Goal: Task Accomplishment & Management: Use online tool/utility

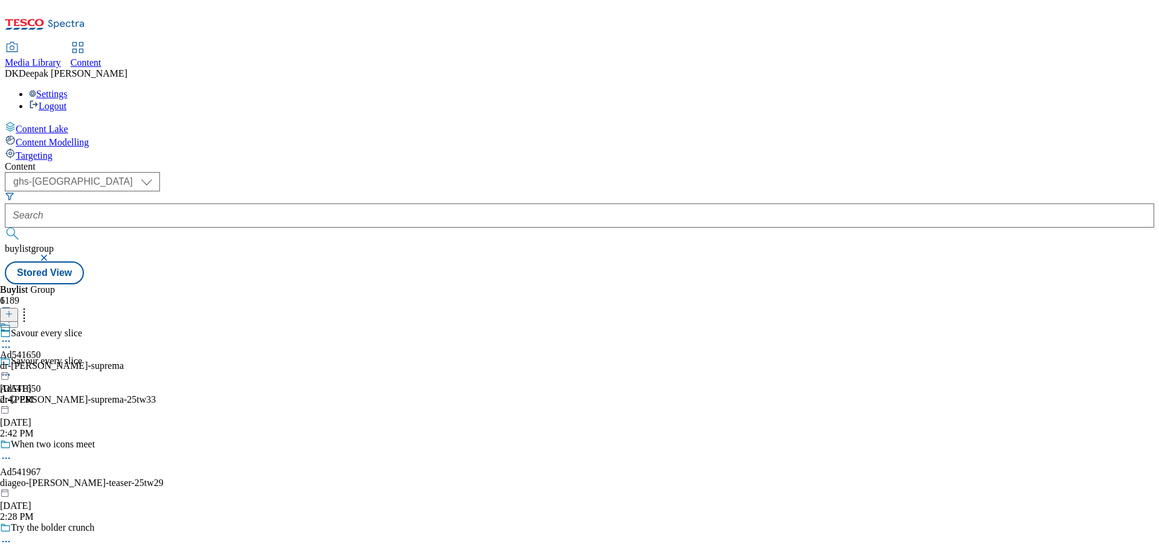
select select "ghs-[GEOGRAPHIC_DATA]"
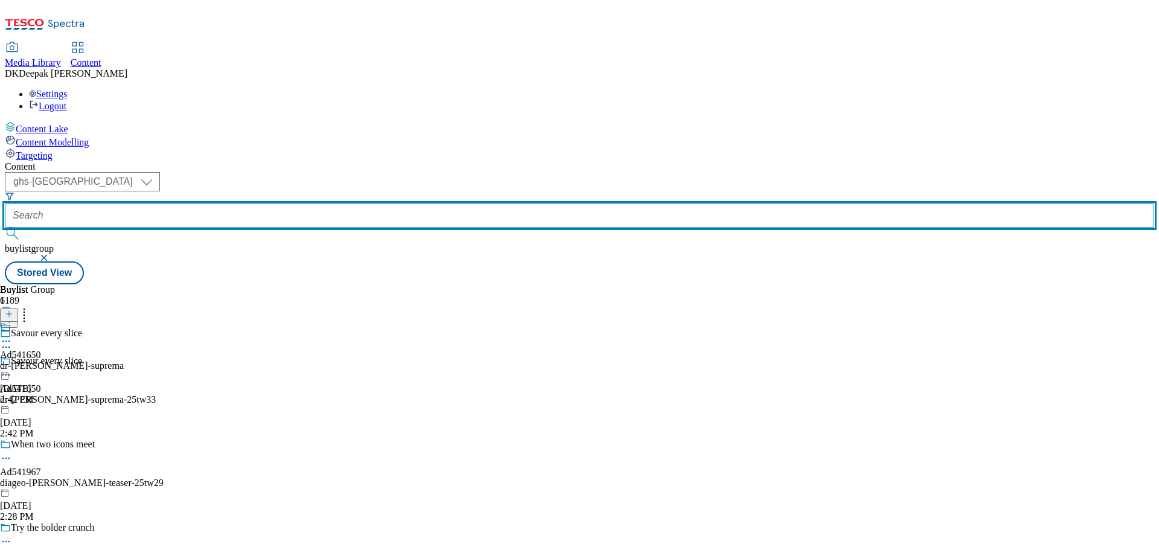
click at [272, 203] on input "text" at bounding box center [579, 215] width 1149 height 24
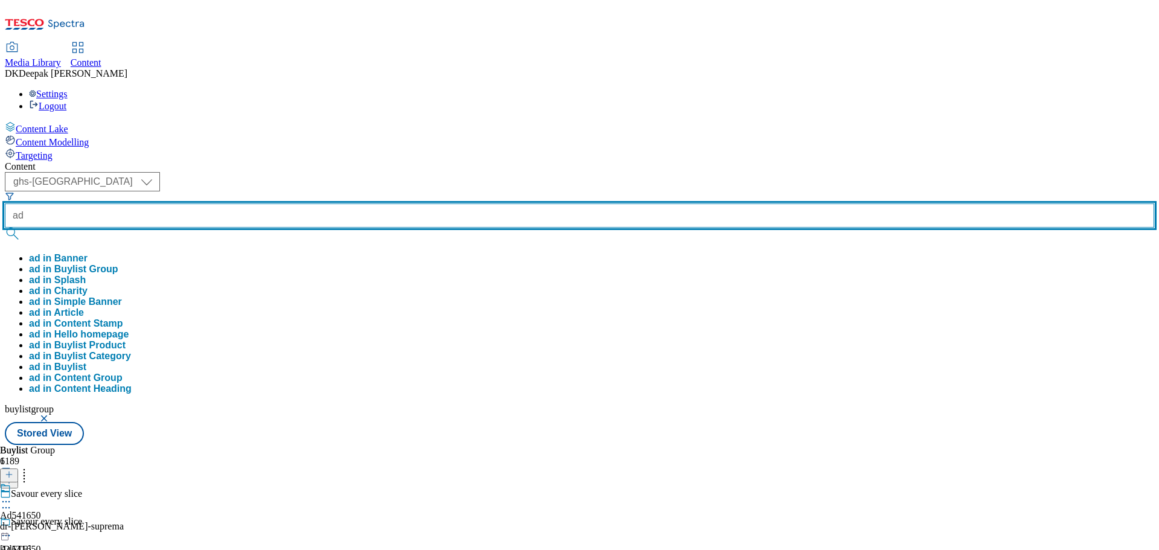
paste input "541842"
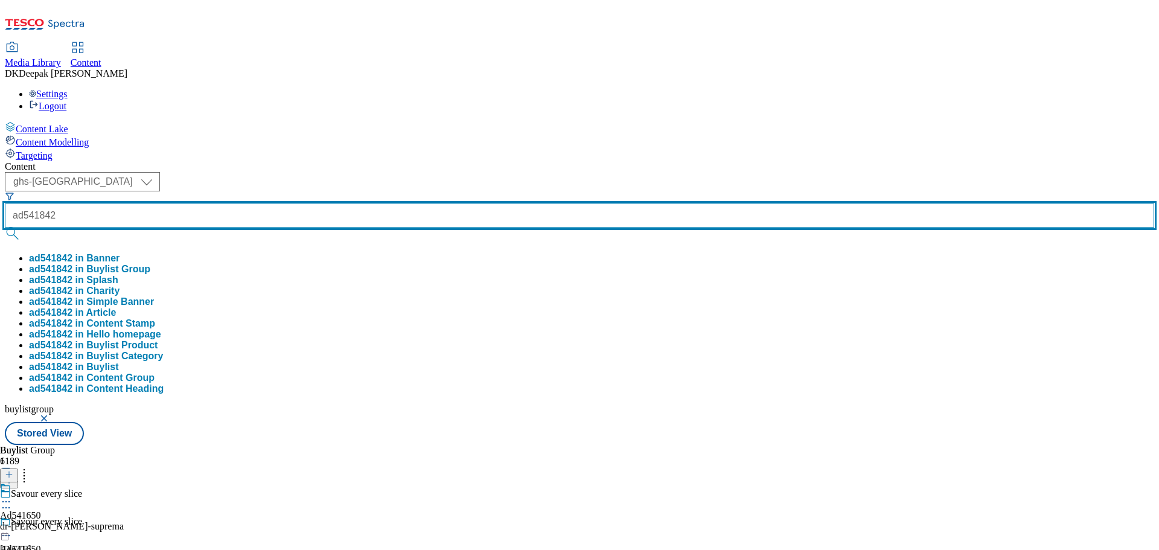
type input "ad541842"
click at [5, 228] on button "submit" at bounding box center [13, 234] width 17 height 12
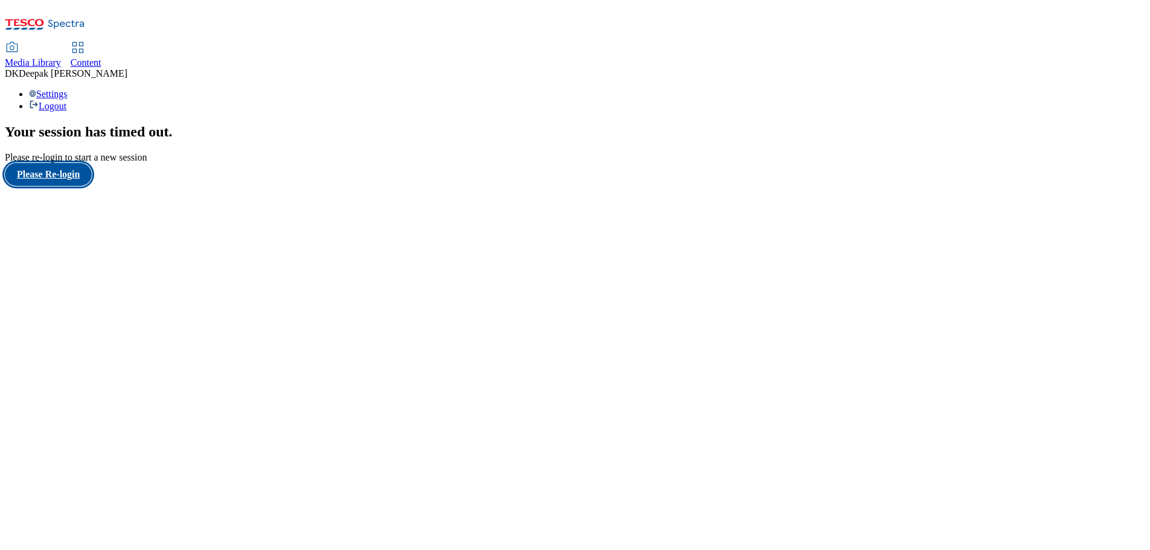
click at [80, 186] on button "Please Re-login" at bounding box center [48, 174] width 87 height 23
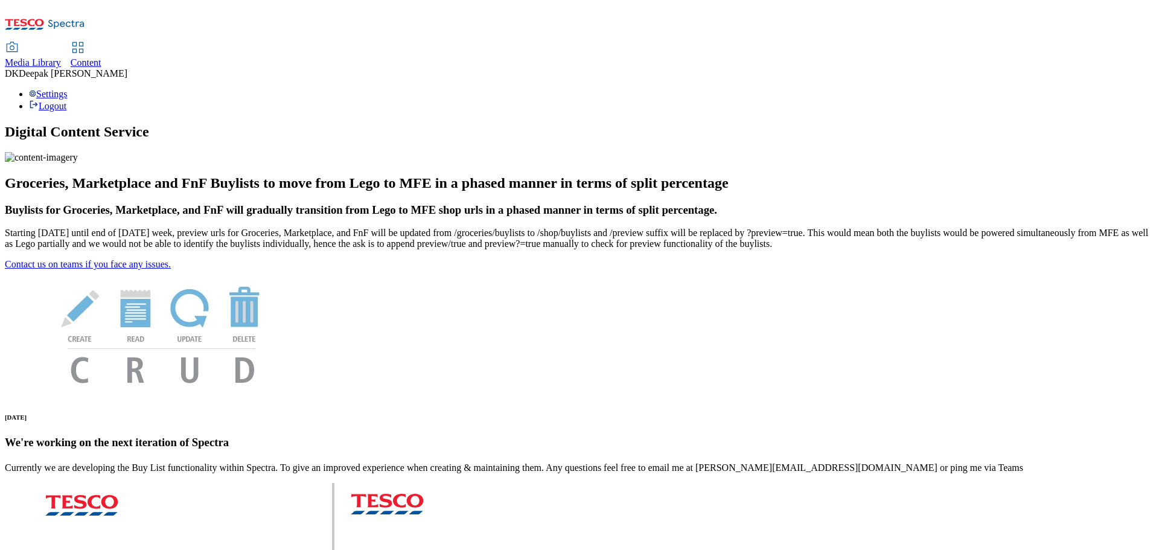
click at [85, 40] on icon at bounding box center [78, 47] width 14 height 14
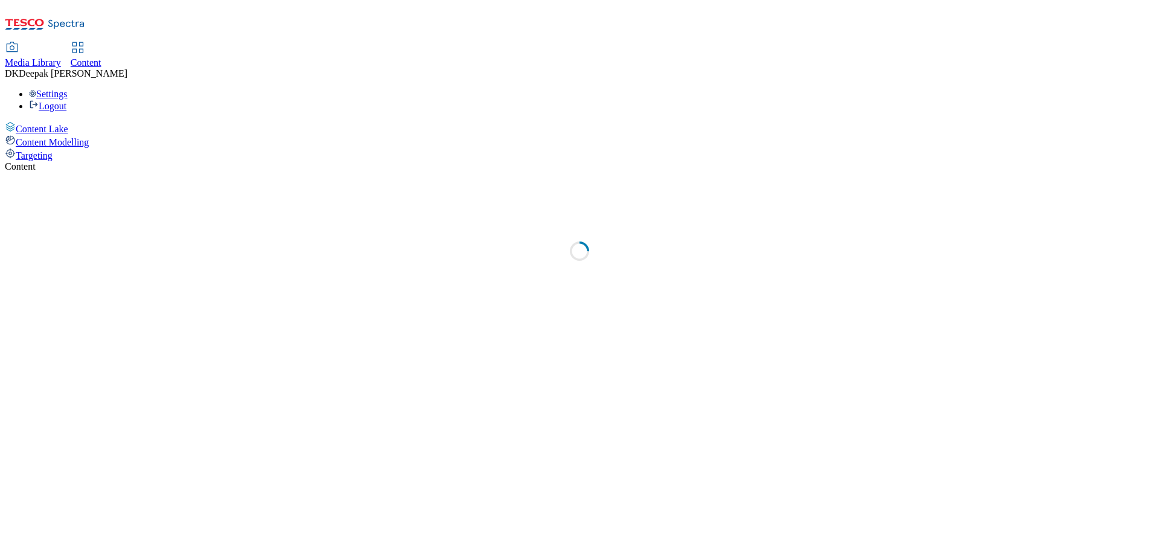
select select "ghs-[GEOGRAPHIC_DATA]"
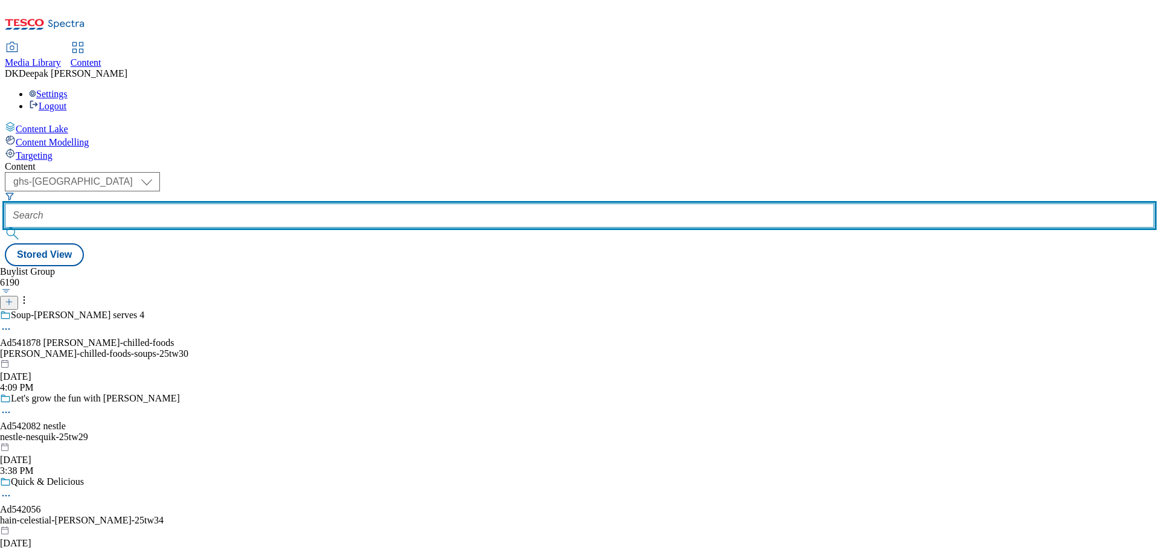
click at [276, 203] on input "text" at bounding box center [579, 215] width 1149 height 24
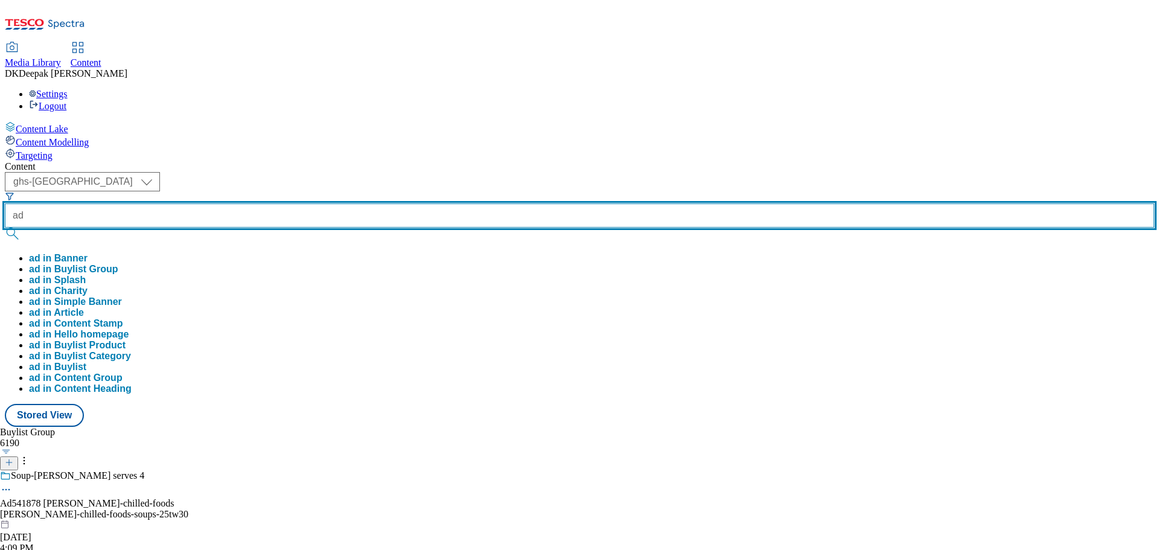
paste input "541842"
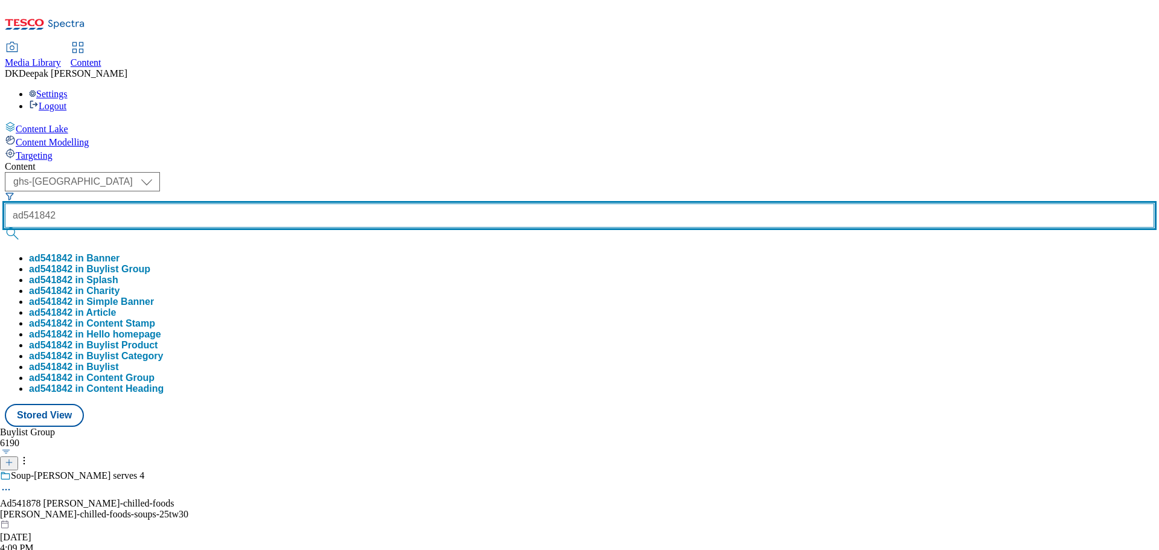
type input "ad541842"
click at [5, 228] on button "submit" at bounding box center [13, 234] width 17 height 12
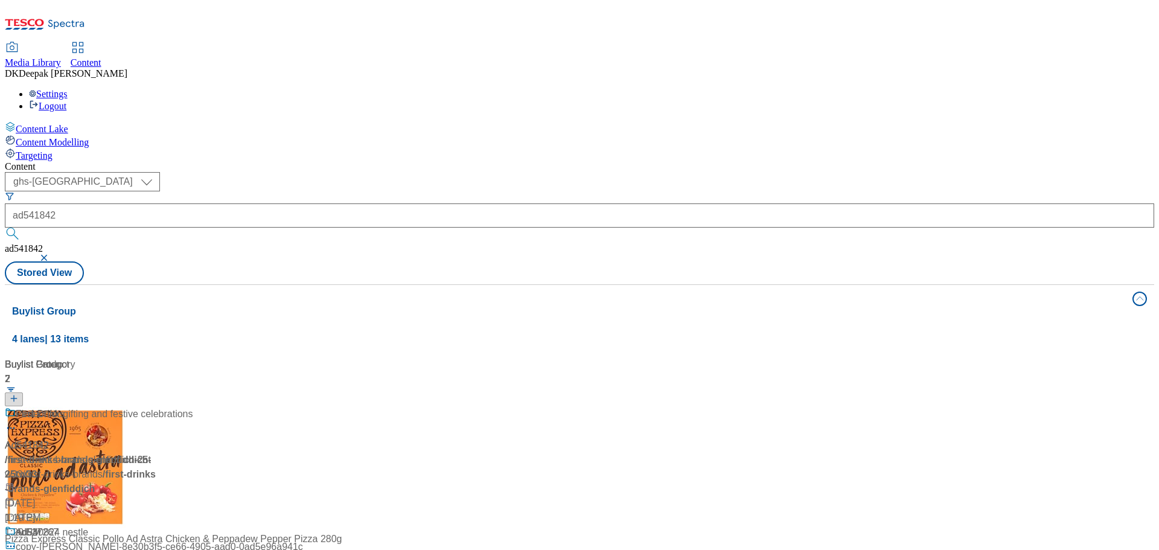
click at [156, 453] on div "/ first-drinks-brands-glenfiddich-25tw33 / first-drinks-brands" at bounding box center [80, 467] width 151 height 29
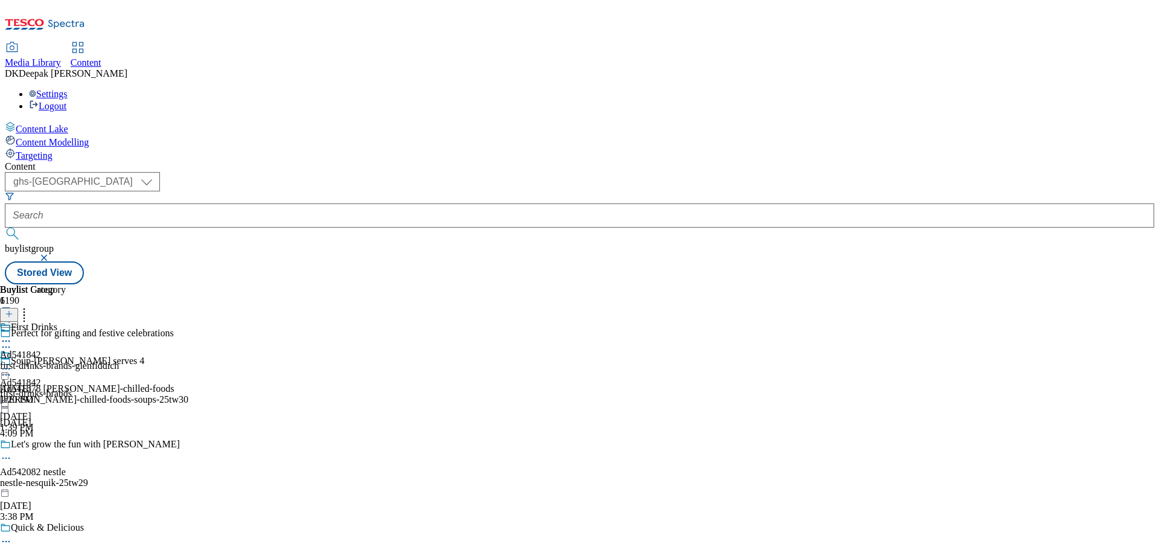
click at [119, 360] on div "first-drinks-brands-glenfiddich" at bounding box center [59, 365] width 119 height 11
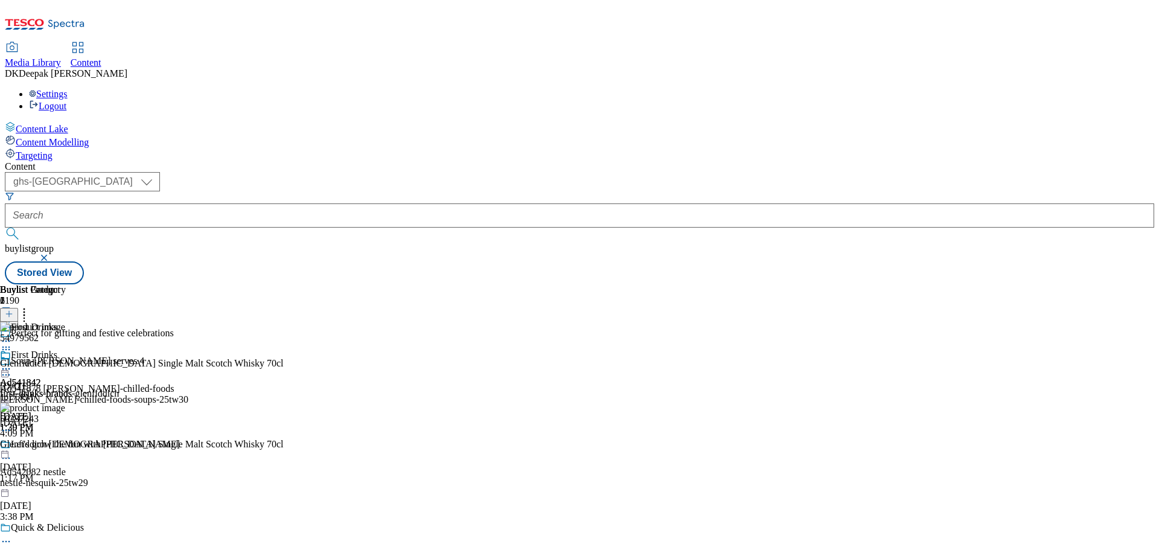
click at [12, 363] on icon at bounding box center [6, 369] width 12 height 12
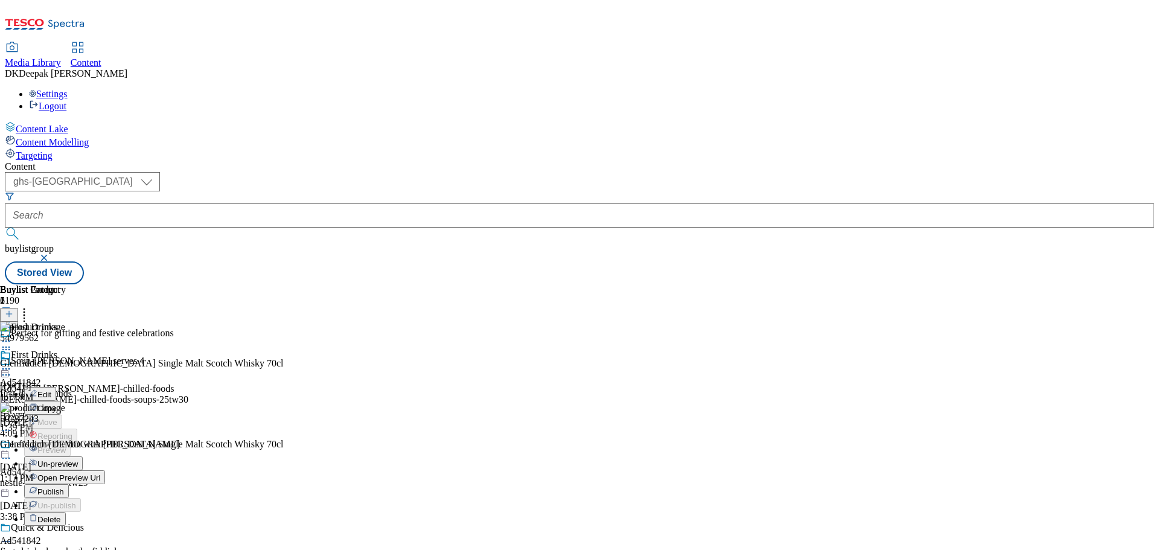
click at [100, 473] on span "Open Preview Url" at bounding box center [68, 477] width 63 height 9
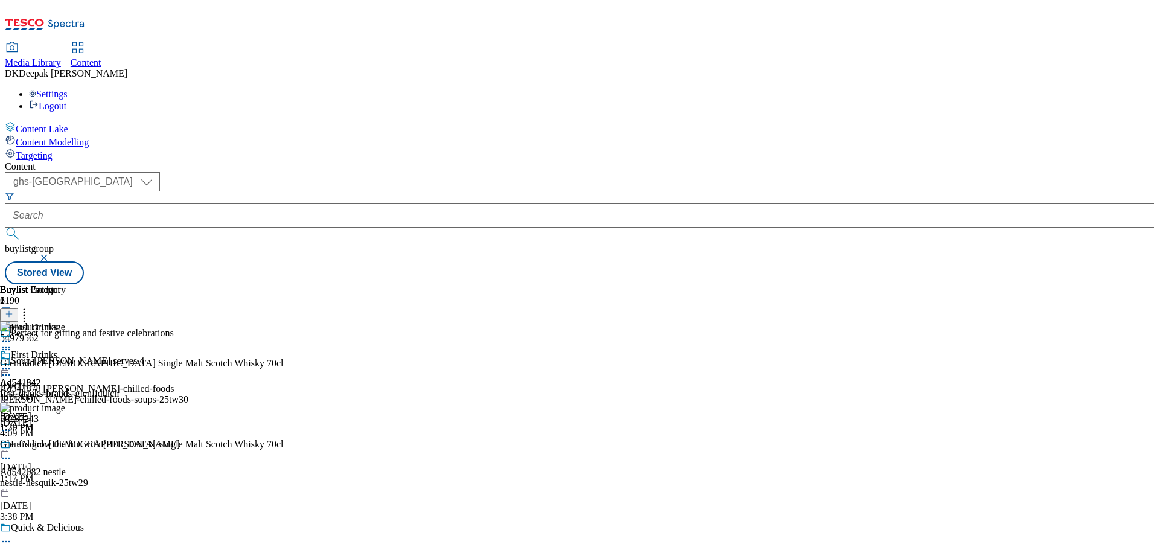
click at [12, 363] on icon at bounding box center [6, 369] width 12 height 12
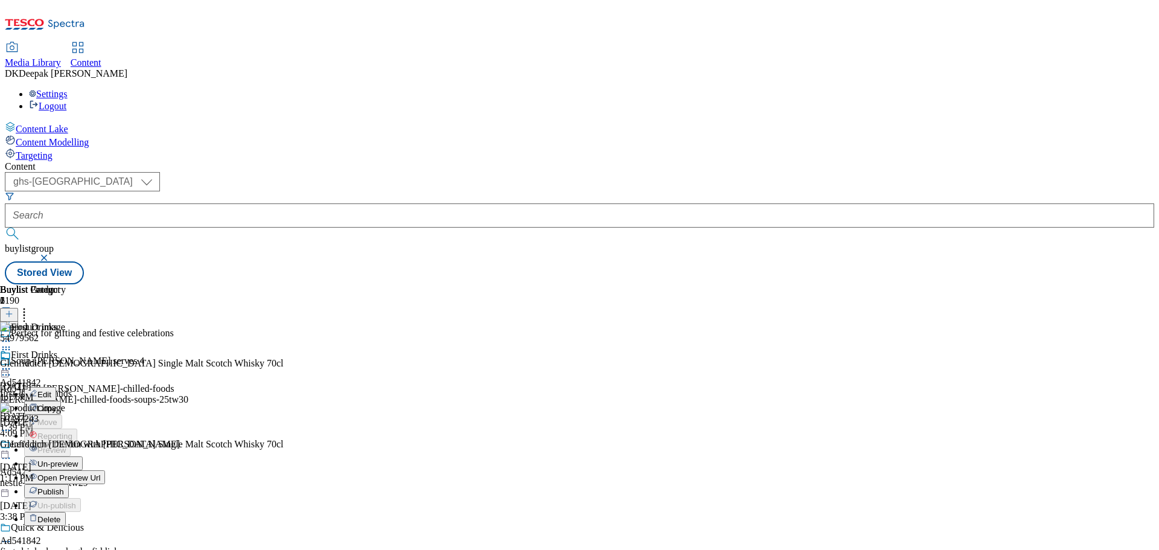
click at [69, 484] on button "Publish" at bounding box center [46, 491] width 45 height 14
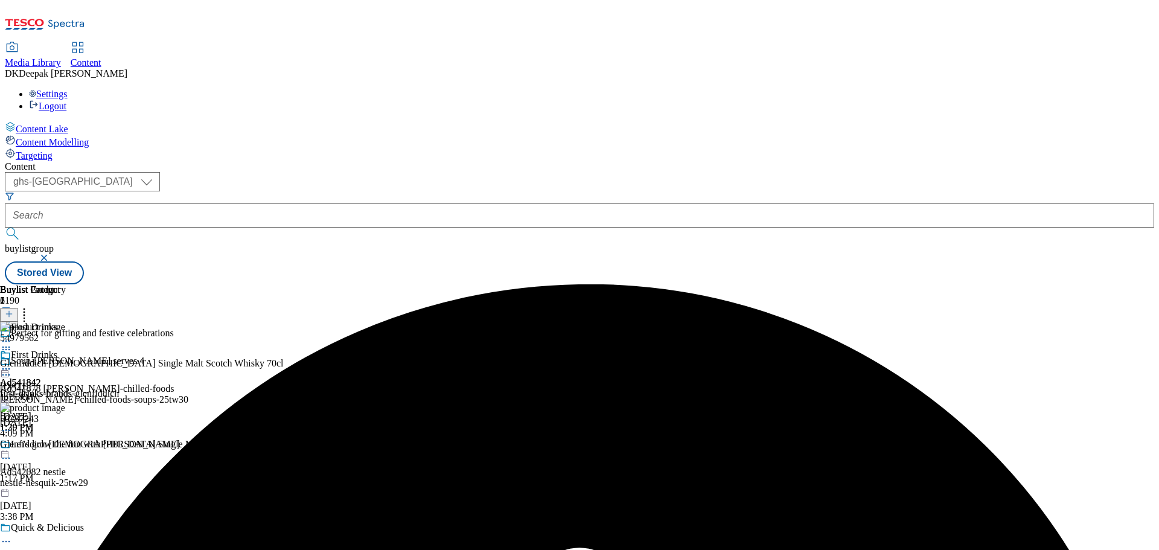
click at [12, 363] on icon at bounding box center [6, 369] width 12 height 12
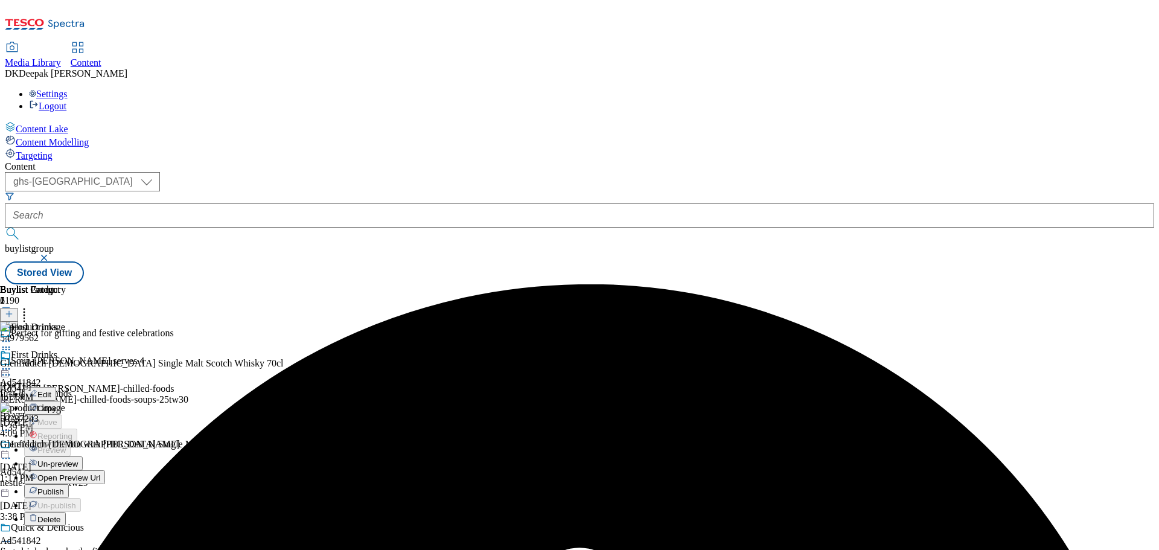
click at [78, 459] on span "Un-preview" at bounding box center [57, 463] width 40 height 9
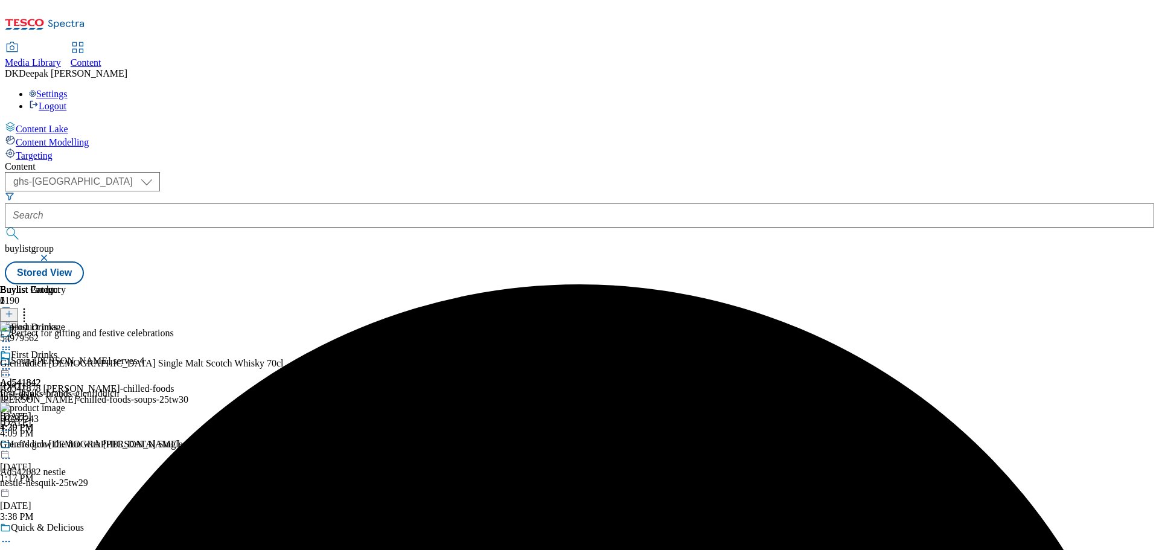
click at [119, 350] on div "First Drinks Ad541842 first-drinks-brands-glenfiddich Sep 9, 2025 4:20 PM" at bounding box center [59, 391] width 119 height 83
click at [12, 363] on icon at bounding box center [6, 369] width 12 height 12
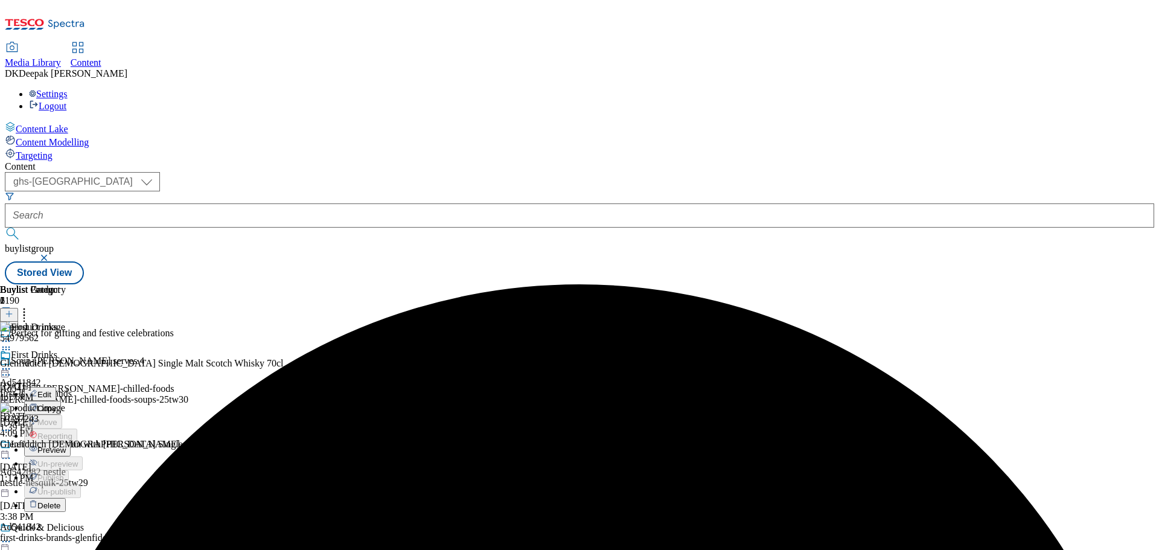
click at [66, 446] on span "Preview" at bounding box center [51, 450] width 28 height 9
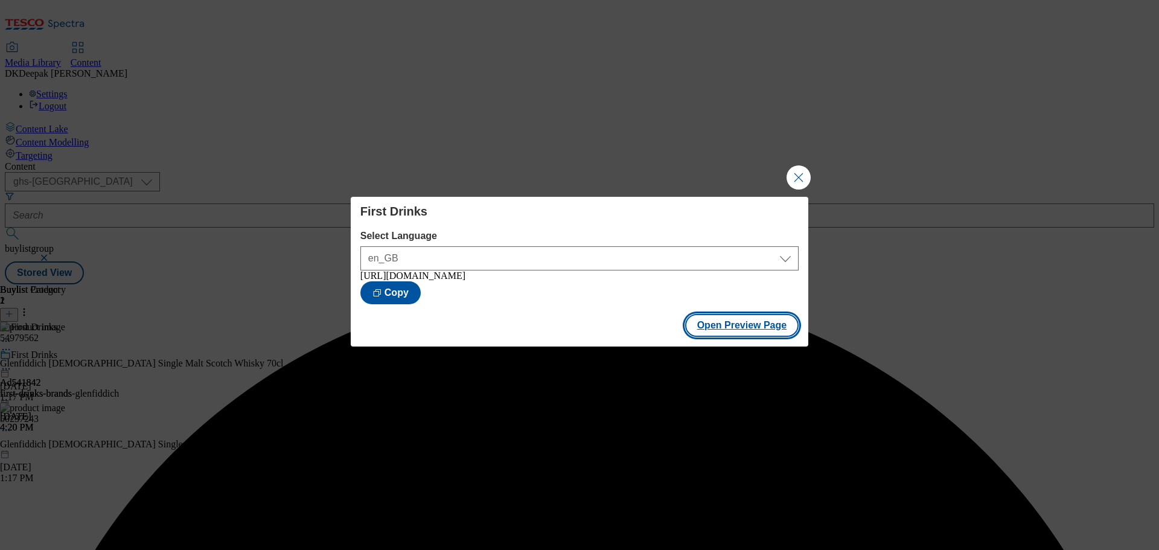
click at [753, 331] on button "Open Preview Page" at bounding box center [742, 325] width 114 height 23
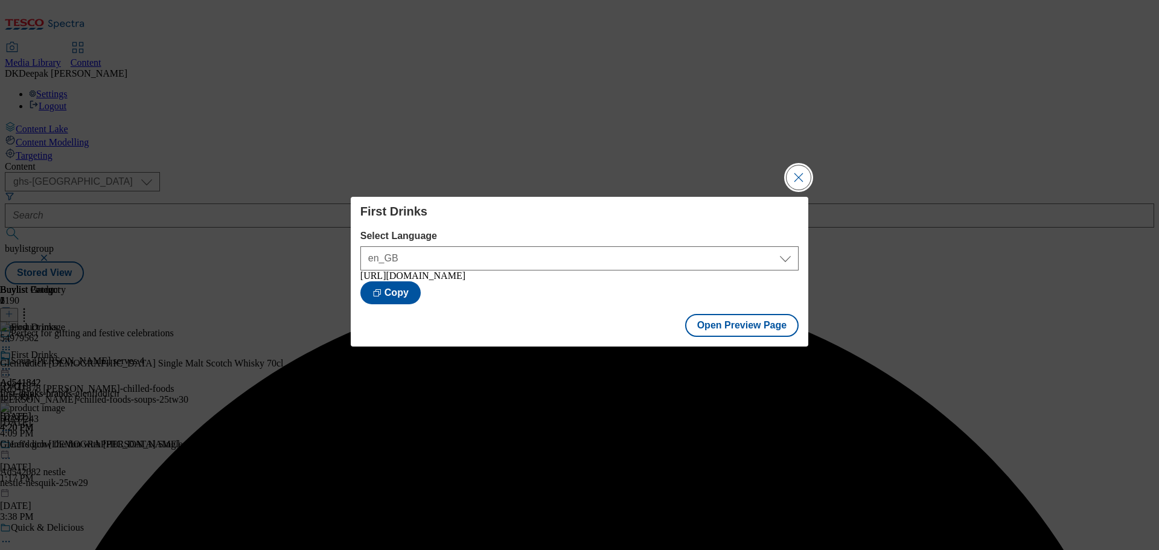
click at [803, 168] on button "Close Modal" at bounding box center [799, 177] width 24 height 24
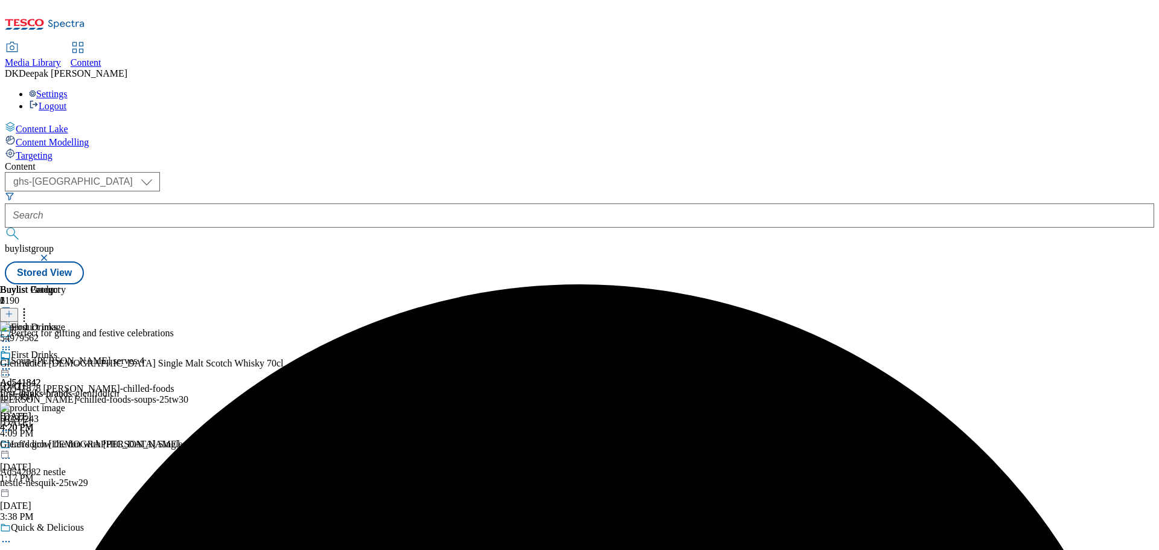
click at [12, 363] on icon at bounding box center [6, 369] width 12 height 12
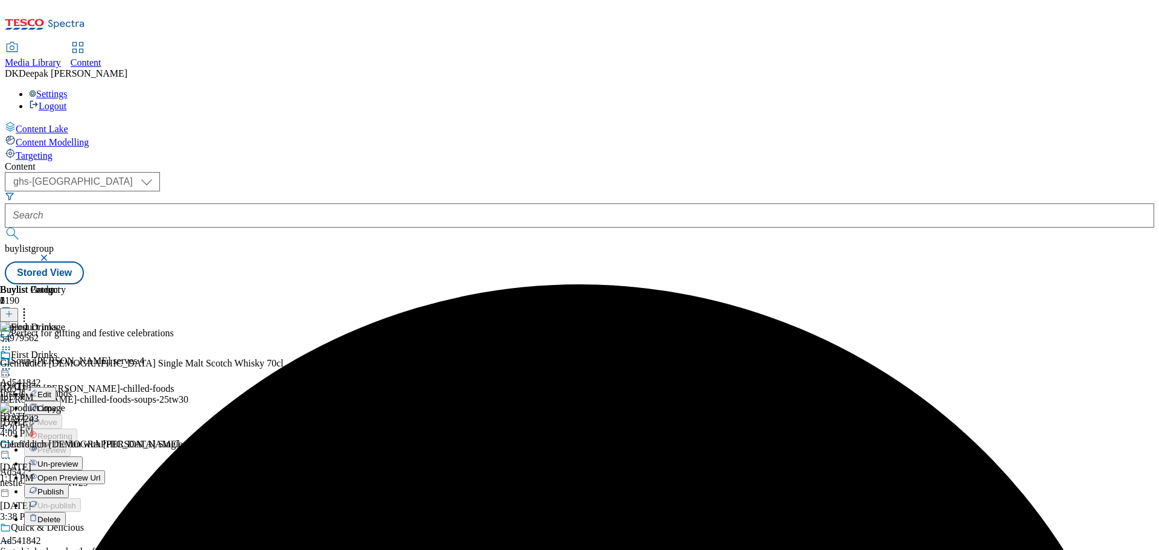
click at [64, 487] on span "Publish" at bounding box center [50, 491] width 27 height 9
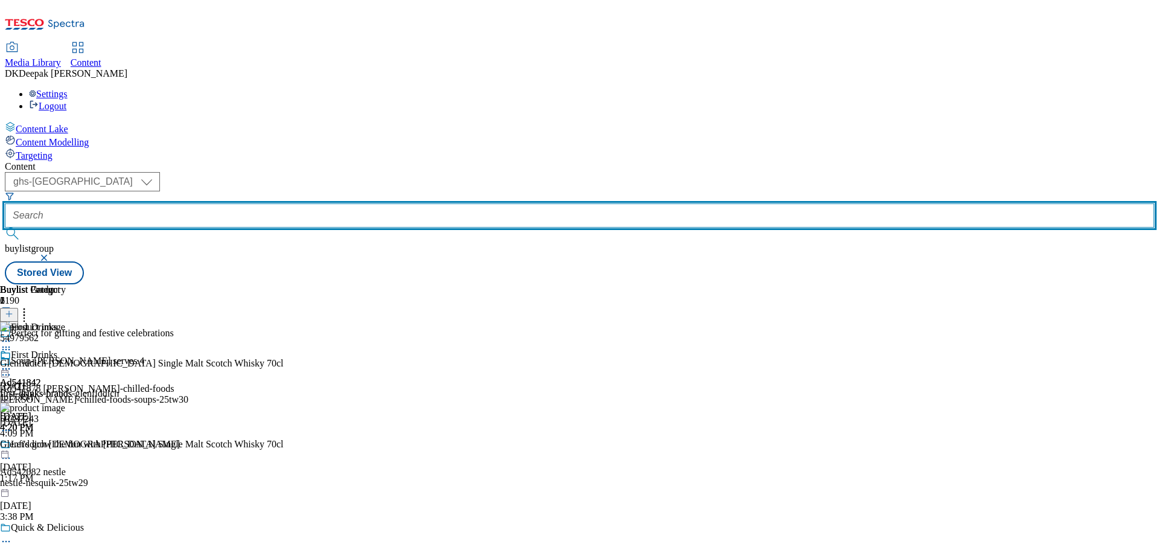
click at [281, 203] on input "text" at bounding box center [579, 215] width 1149 height 24
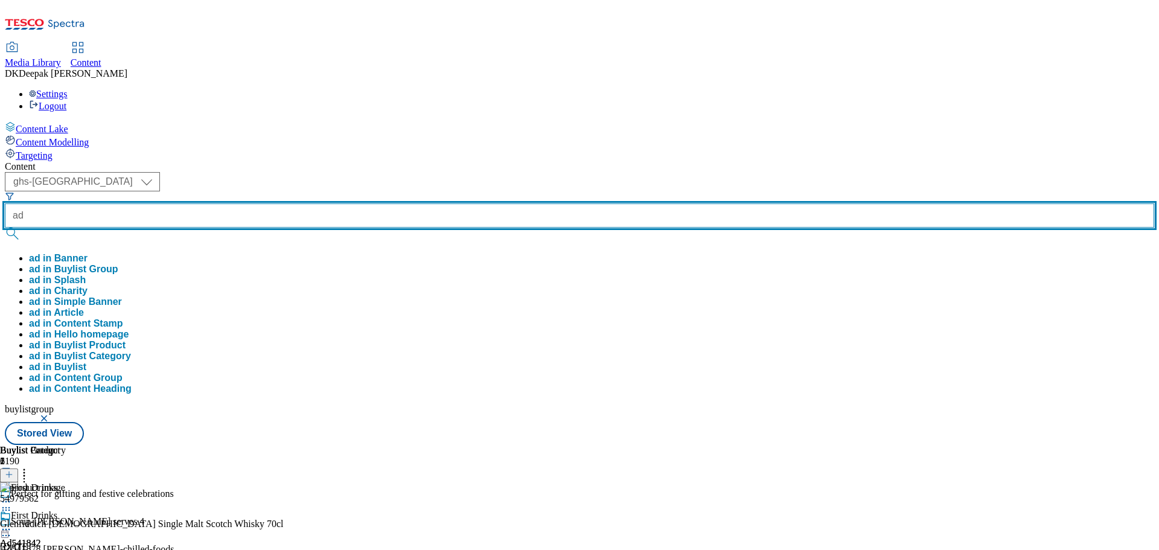
paste input "542056"
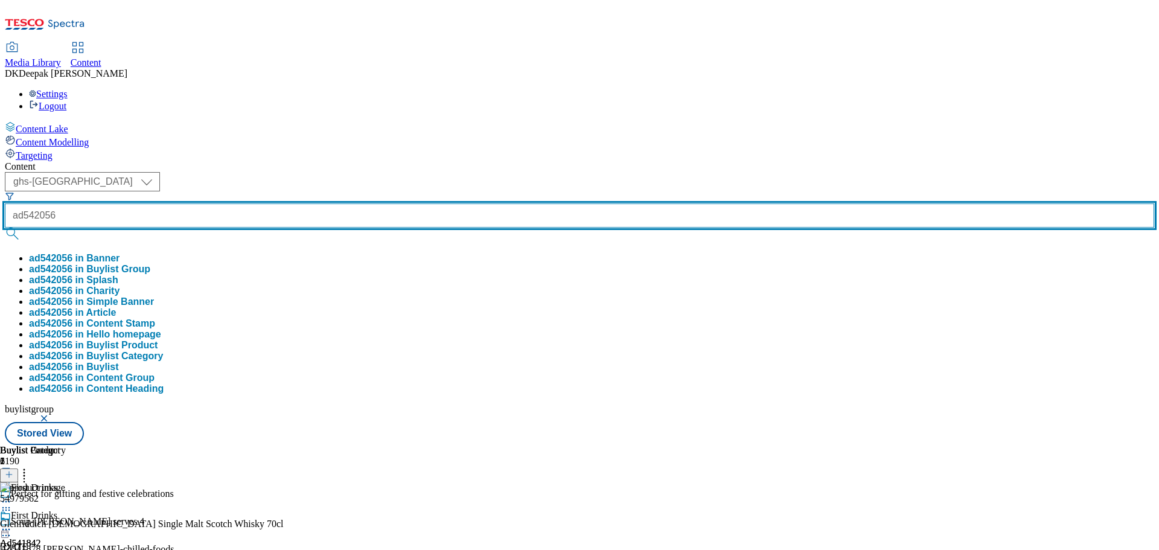
type input "ad542056"
click at [5, 228] on button "submit" at bounding box center [13, 234] width 17 height 12
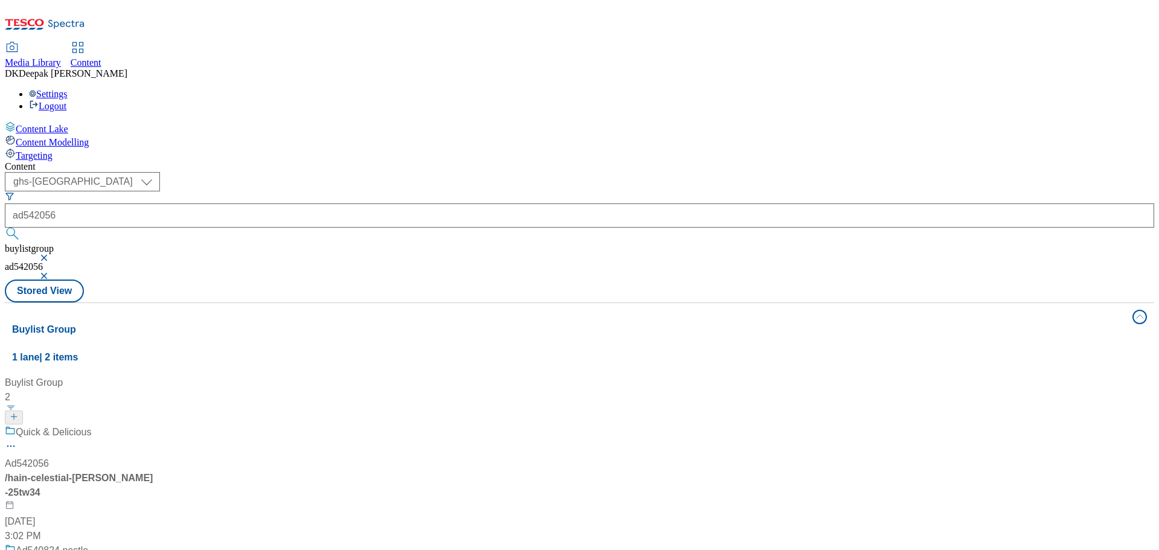
click at [156, 425] on div "Quick & Delicious Ad542056 / hain-celestial-linda-25tw34 Sep 9, 2025 3:02 PM" at bounding box center [80, 484] width 151 height 118
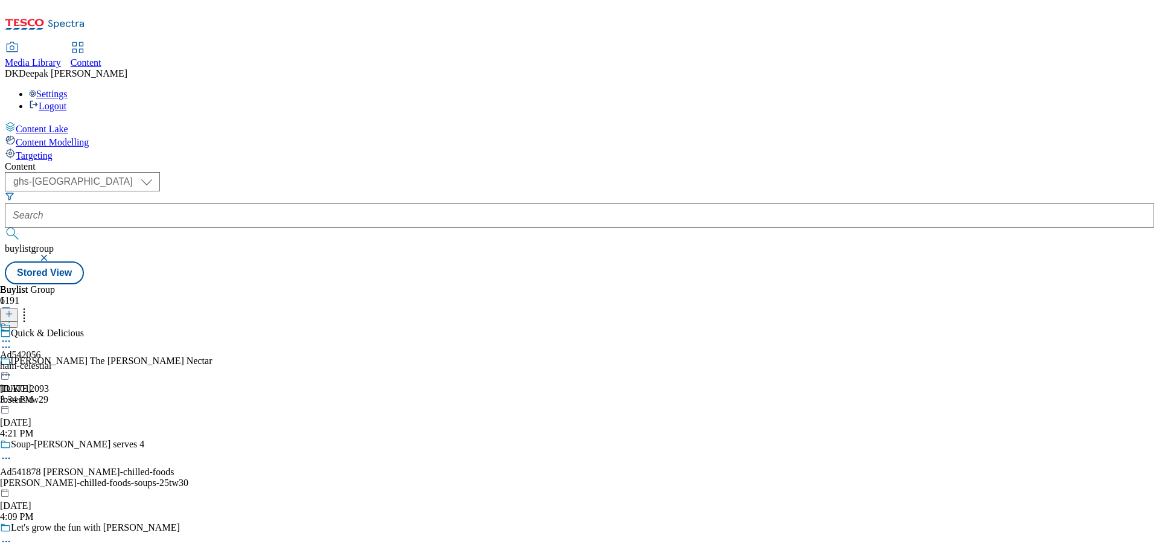
click at [51, 360] on div "hain-celestial" at bounding box center [25, 365] width 51 height 11
click at [12, 335] on icon at bounding box center [6, 341] width 12 height 12
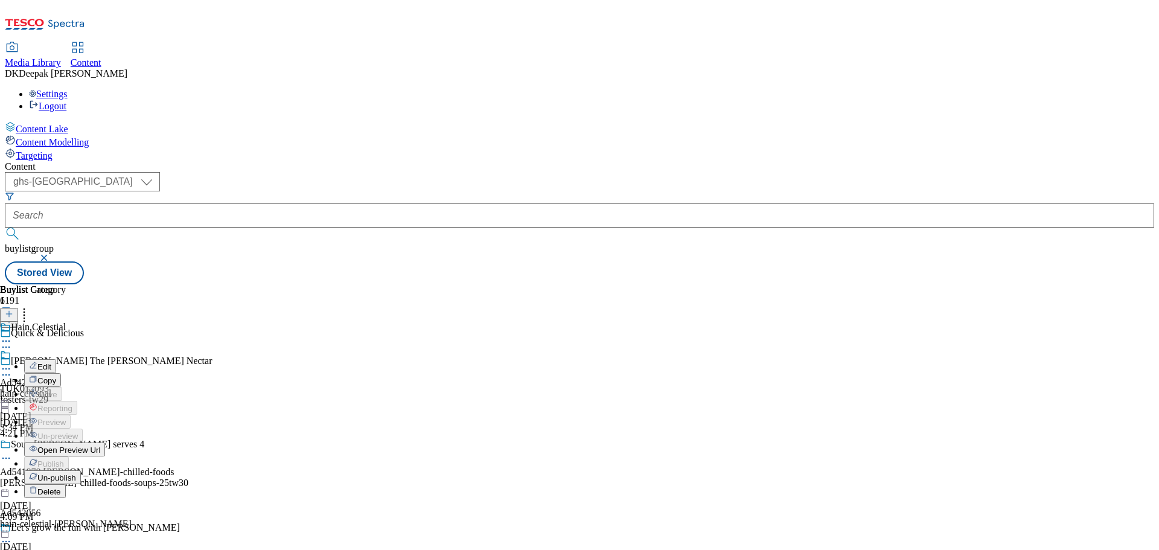
click at [100, 446] on span "Open Preview Url" at bounding box center [68, 450] width 63 height 9
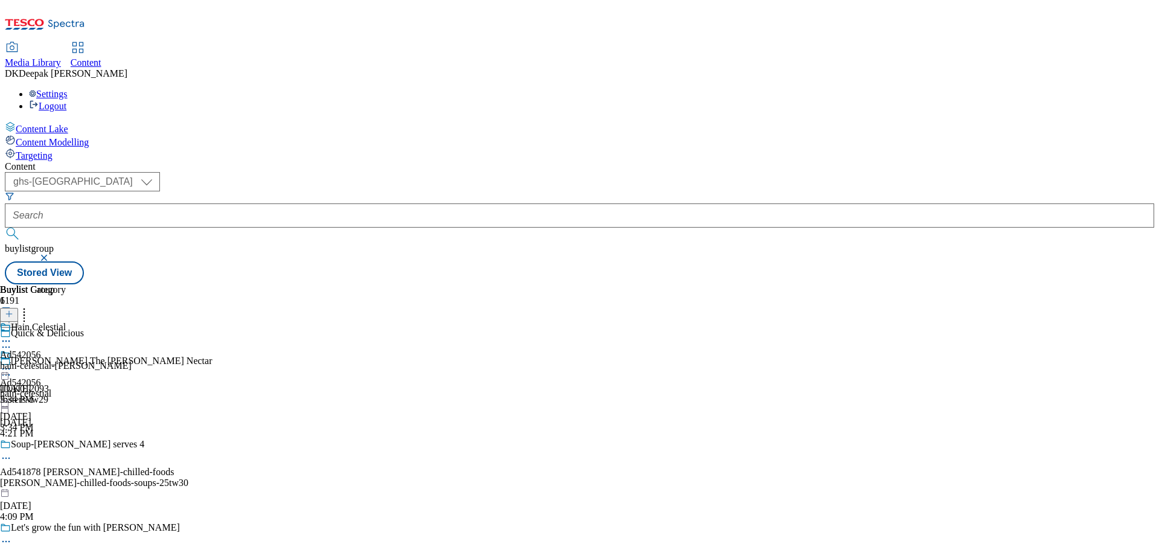
click at [12, 335] on icon at bounding box center [6, 341] width 12 height 12
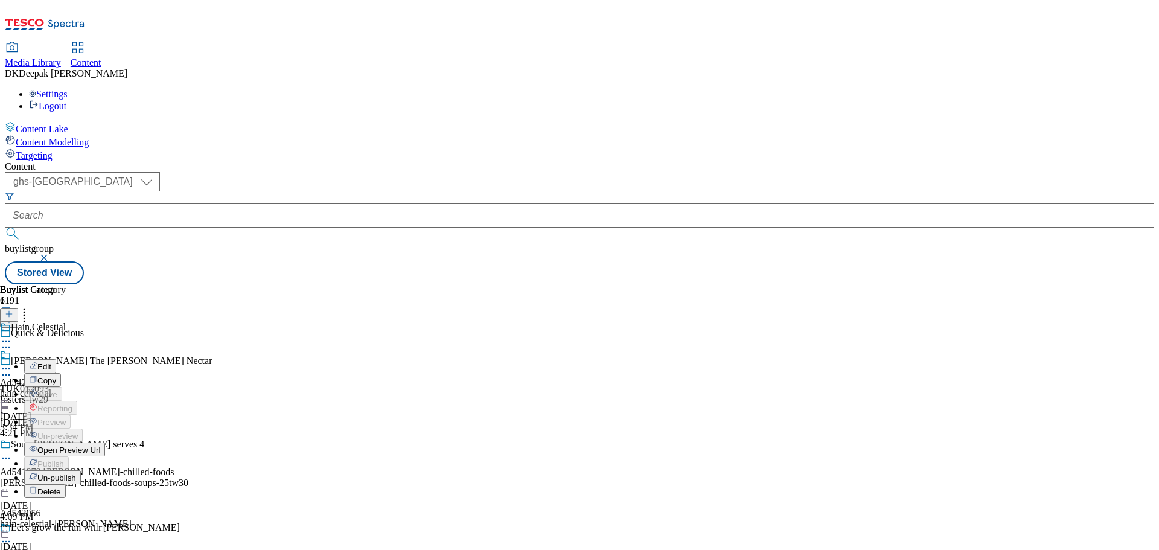
click at [51, 388] on div "Ad542056 hain-celestial Sep 9, 2025 3:34 PM" at bounding box center [25, 391] width 51 height 83
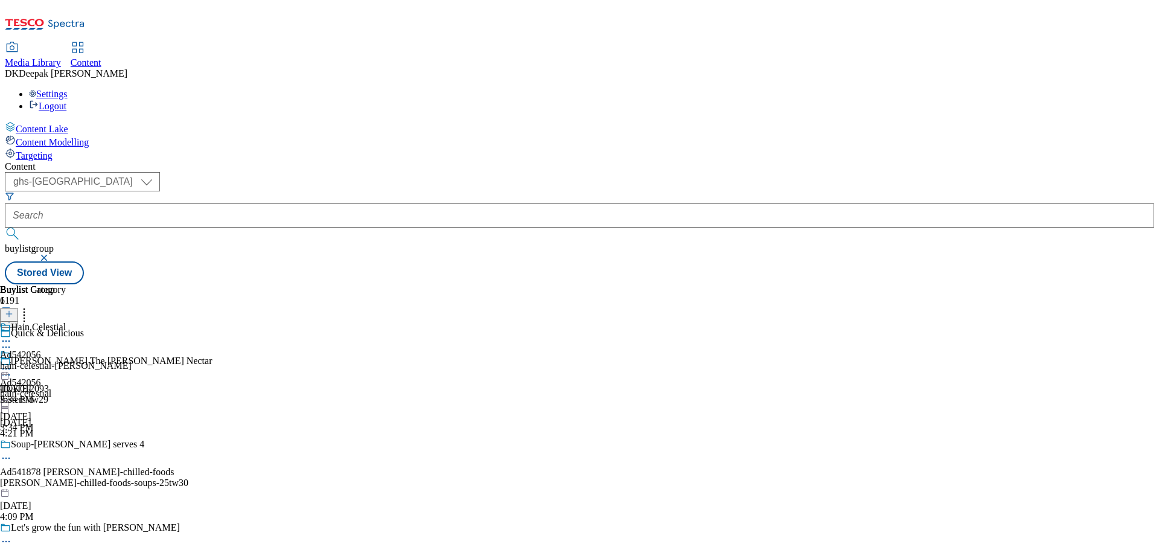
drag, startPoint x: 341, startPoint y: 189, endPoint x: 331, endPoint y: 193, distance: 10.5
click at [12, 341] on icon at bounding box center [6, 347] width 12 height 12
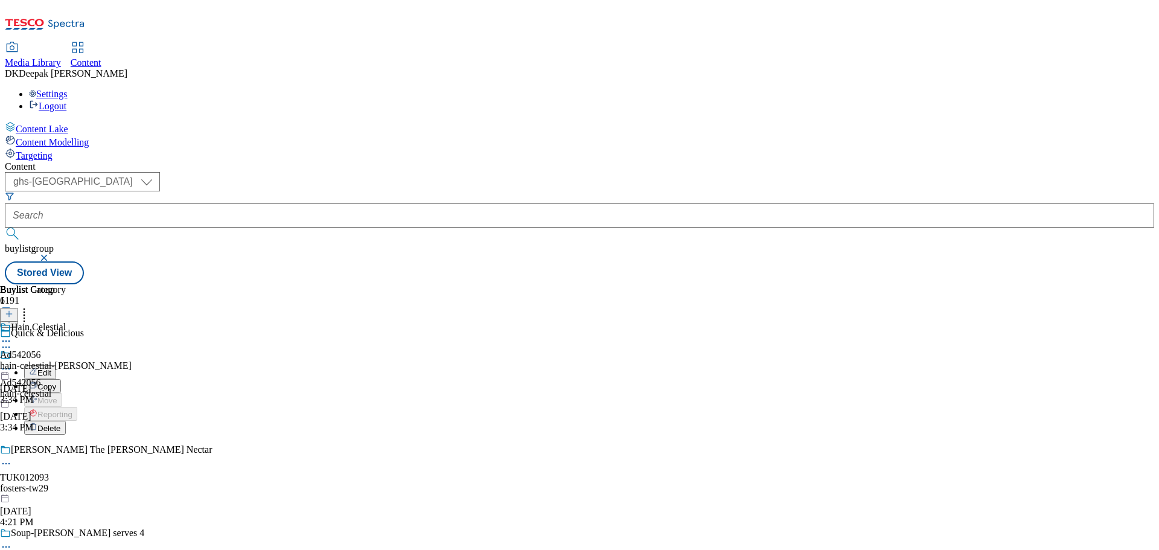
click at [56, 365] on button "Edit" at bounding box center [40, 372] width 32 height 14
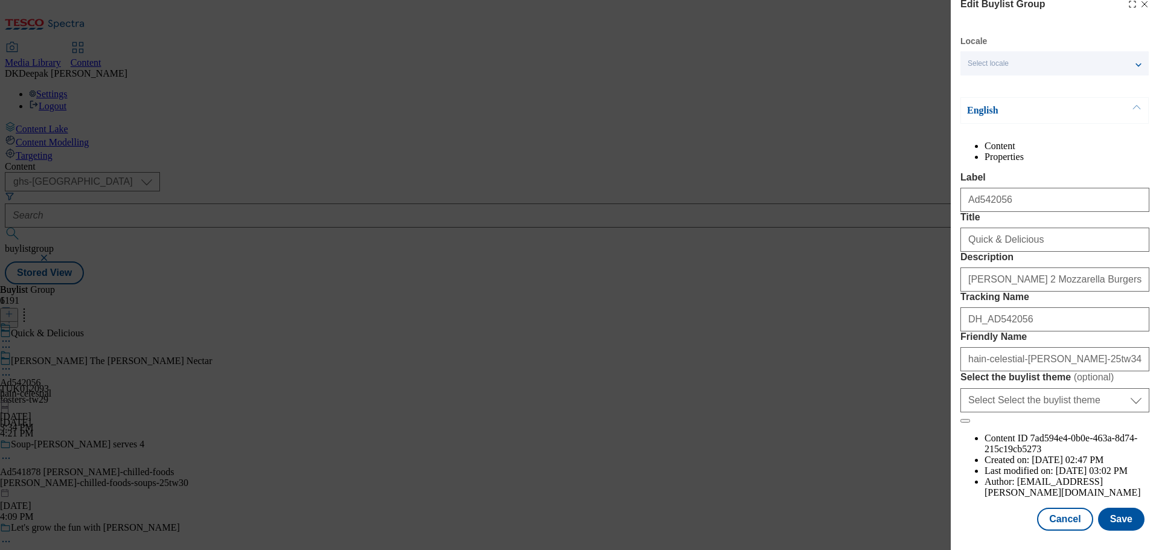
scroll to position [67, 0]
click at [1059, 523] on button "Cancel" at bounding box center [1065, 519] width 56 height 23
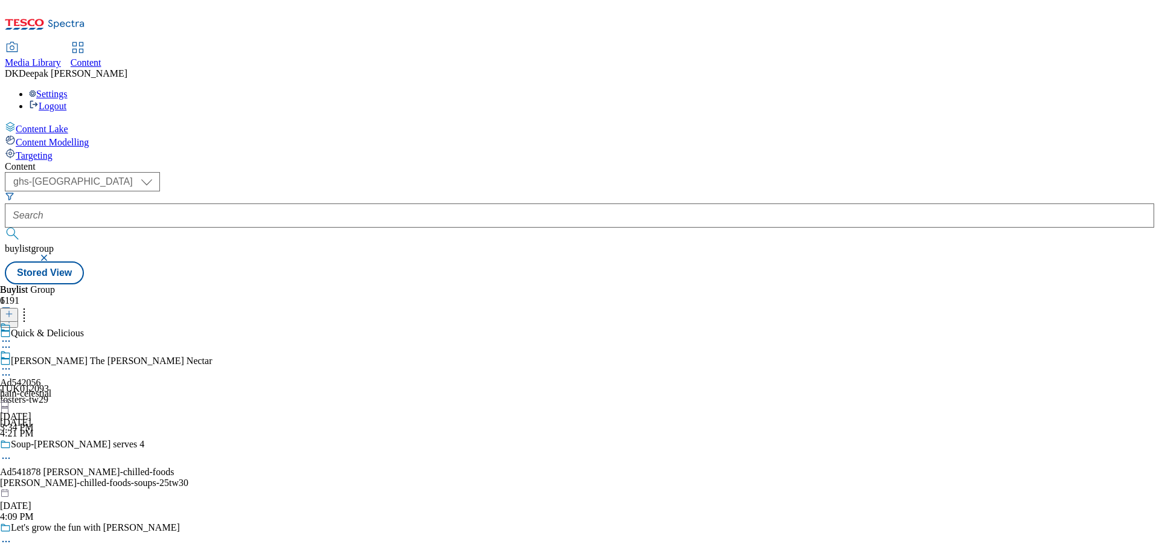
click at [51, 388] on div "hain-celestial" at bounding box center [25, 393] width 51 height 11
click at [132, 360] on div "hain-celestial-linda" at bounding box center [66, 365] width 132 height 11
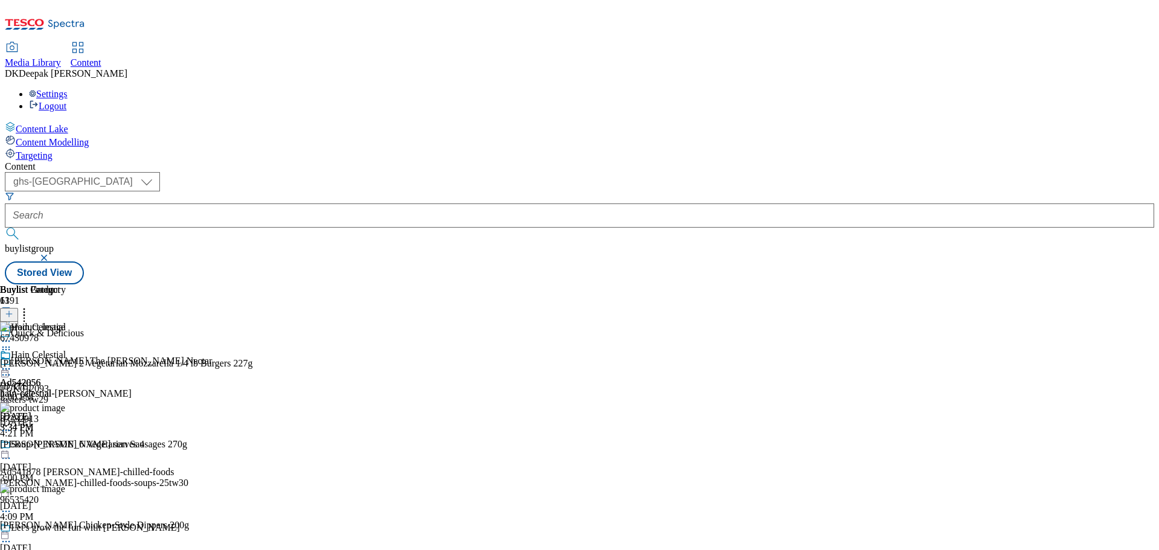
click at [4, 368] on circle at bounding box center [3, 369] width 2 height 2
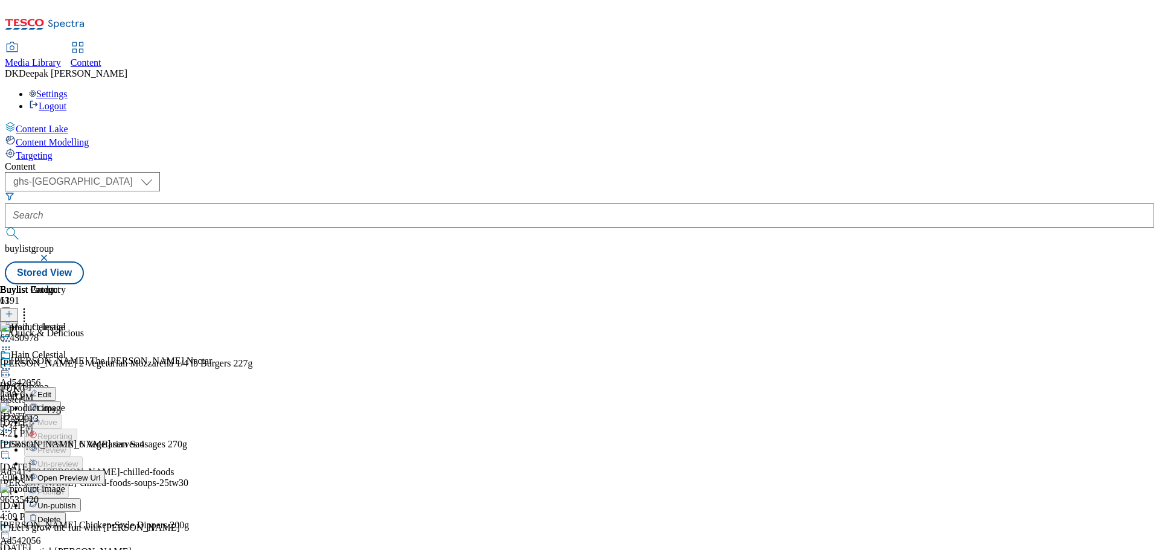
click at [100, 473] on span "Open Preview Url" at bounding box center [68, 477] width 63 height 9
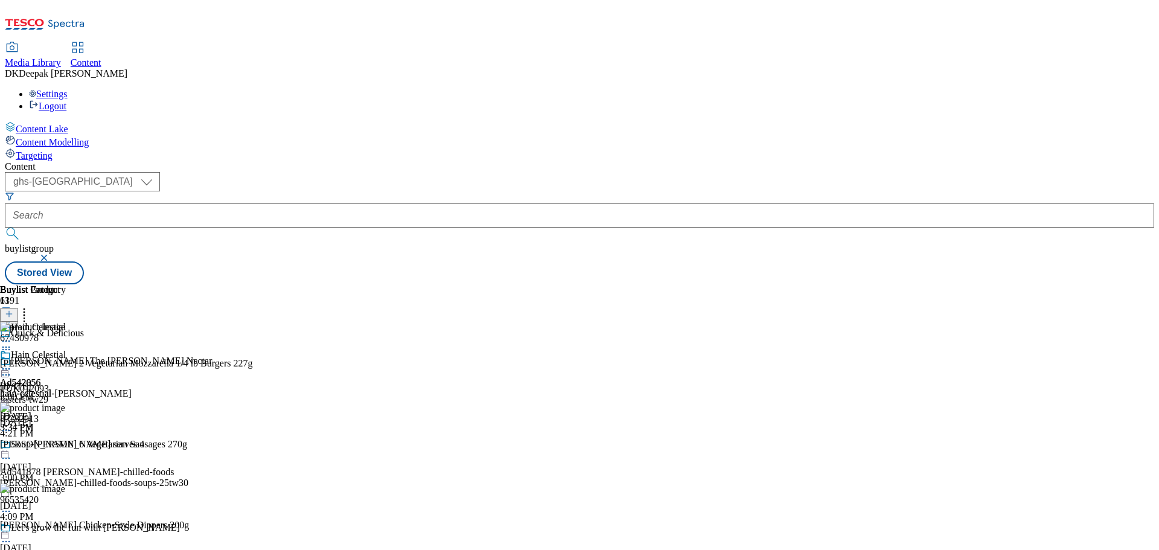
click at [12, 363] on icon at bounding box center [6, 369] width 12 height 12
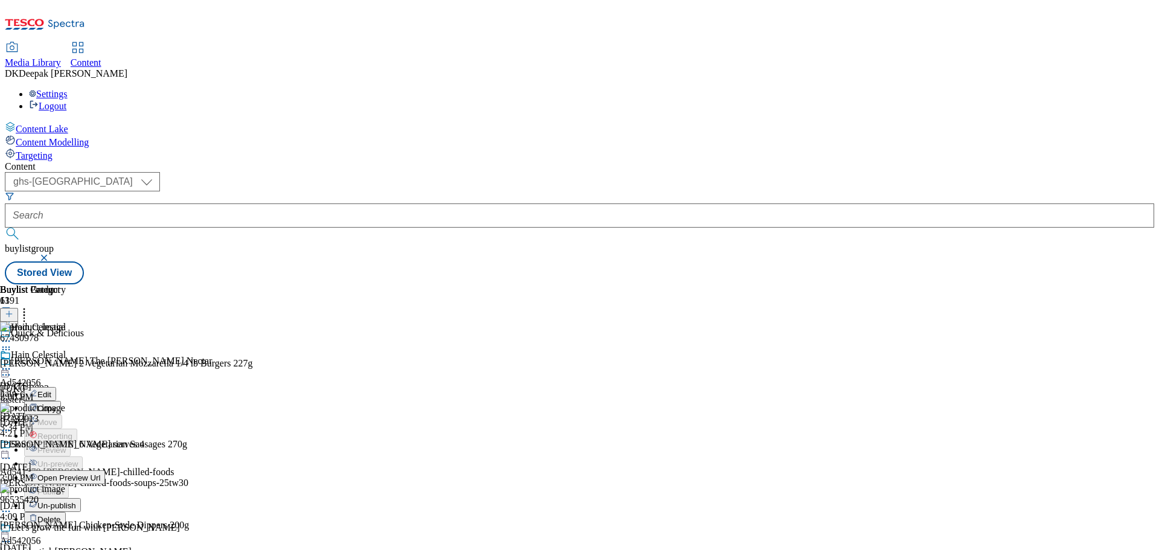
click at [132, 350] on div "Hain Celestial Edit Copy Move Reporting Preview Un-preview Open Preview Url Pub…" at bounding box center [66, 470] width 132 height 241
